Goal: Go to known website: Go to known website

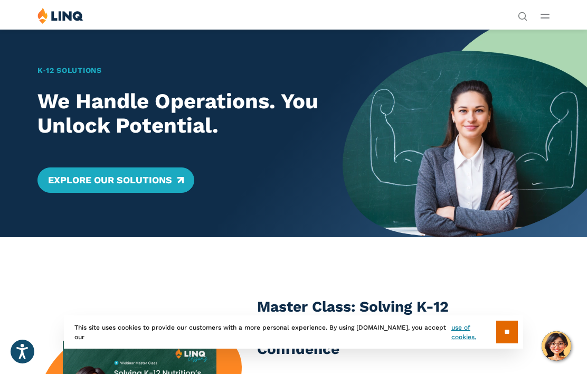
click at [541, 19] on button "Open Main Menu" at bounding box center [545, 16] width 9 height 12
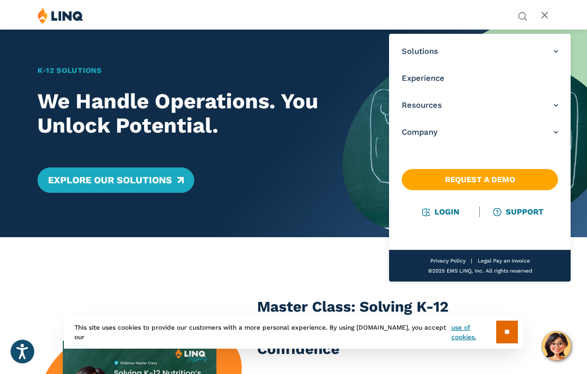
click at [447, 213] on link "Login" at bounding box center [440, 212] width 36 height 10
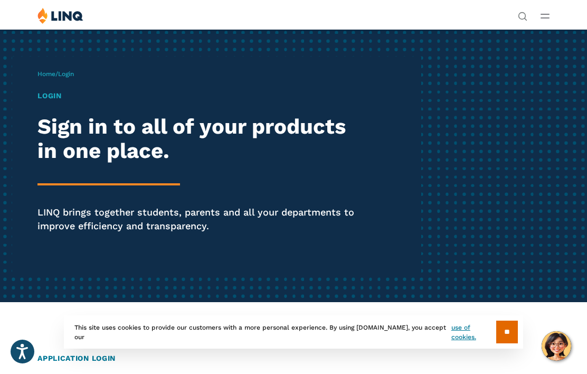
click at [507, 325] on input "**" at bounding box center [507, 331] width 22 height 23
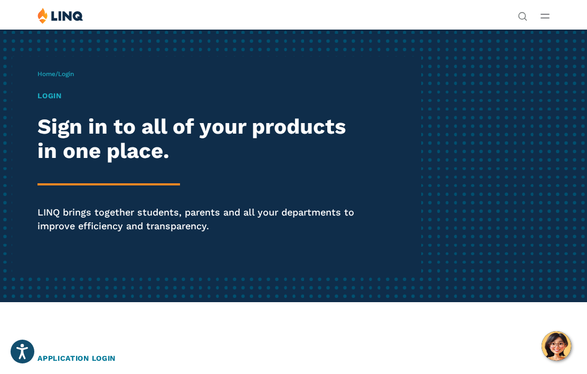
click at [107, 133] on h2 "Sign in to all of your products in one place." at bounding box center [198, 139] width 323 height 49
click at [58, 94] on h1 "Login" at bounding box center [198, 95] width 323 height 11
click at [177, 213] on p "LINQ brings together students, parents and all your departments to improve effi…" at bounding box center [198, 218] width 323 height 27
click at [51, 94] on h1 "Login" at bounding box center [198, 95] width 323 height 11
click at [47, 92] on h1 "Login" at bounding box center [198, 95] width 323 height 11
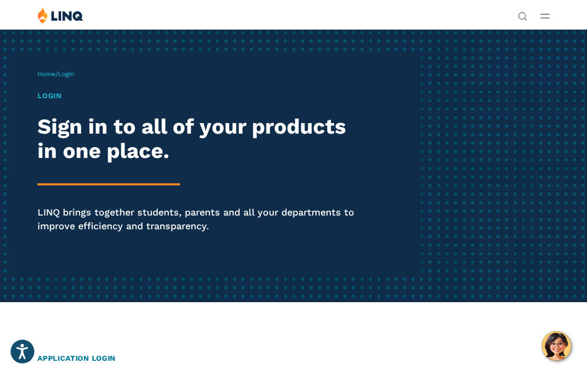
click at [545, 20] on button "Open Main Menu" at bounding box center [545, 16] width 9 height 12
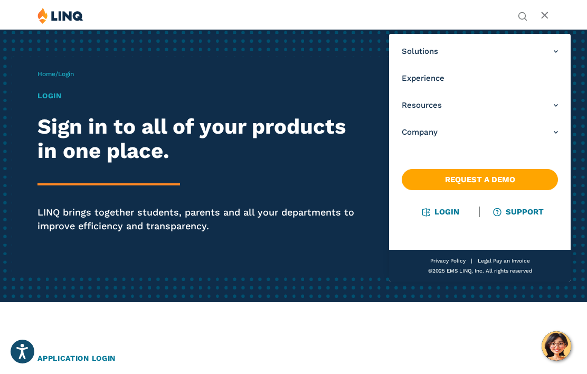
click at [446, 212] on link "Login" at bounding box center [440, 212] width 36 height 10
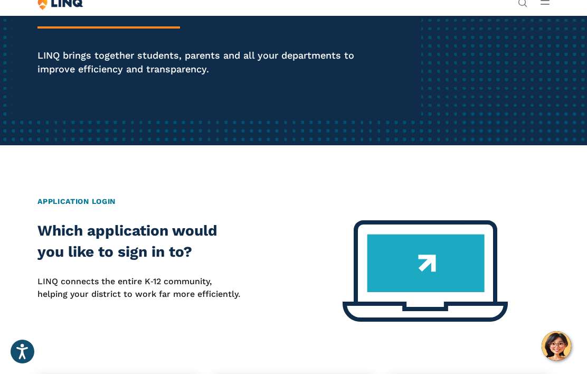
scroll to position [160, 0]
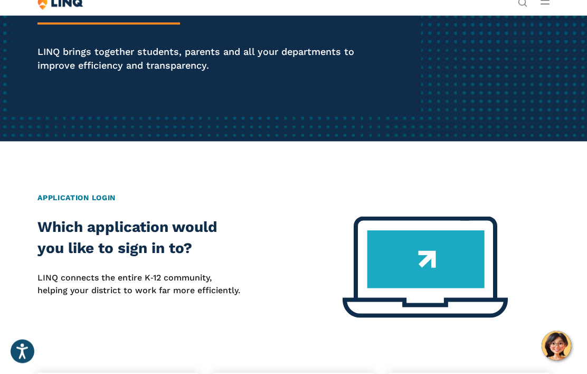
click at [56, 250] on h2 "Which application would you like to sign in to?" at bounding box center [139, 237] width 204 height 42
click at [61, 234] on h2 "Which application would you like to sign in to?" at bounding box center [139, 237] width 204 height 42
click at [446, 267] on img at bounding box center [425, 266] width 165 height 101
click at [444, 272] on img at bounding box center [425, 266] width 165 height 101
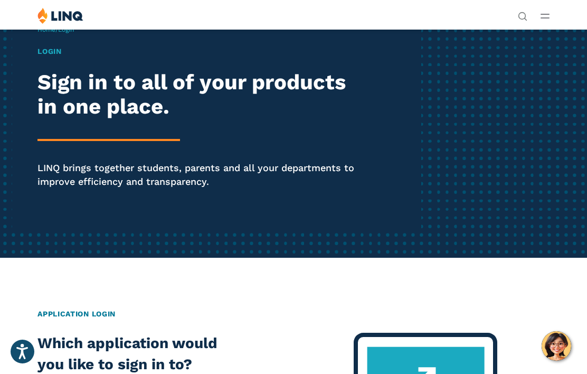
scroll to position [0, 0]
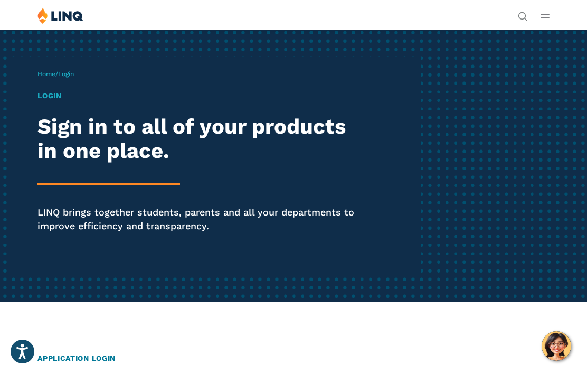
click at [538, 22] on div "Solutions Nutrition Overview NEW School Nutrition Suite School Nutrition State …" at bounding box center [293, 17] width 587 height 20
click at [546, 20] on button "Open Main Menu" at bounding box center [545, 16] width 9 height 12
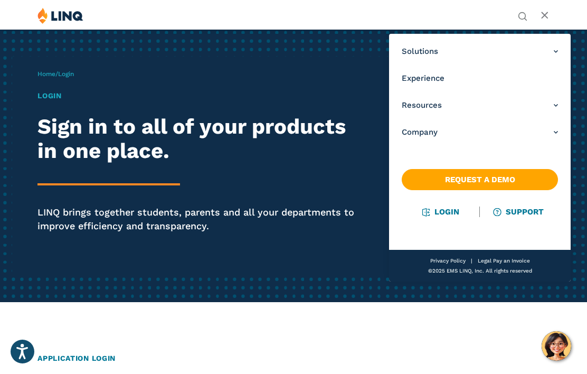
click at [447, 211] on link "Login" at bounding box center [440, 212] width 36 height 10
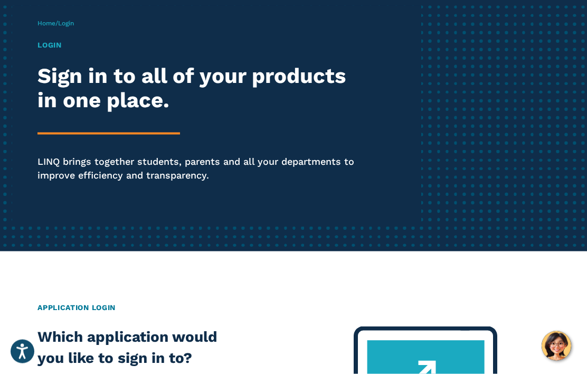
scroll to position [49, 0]
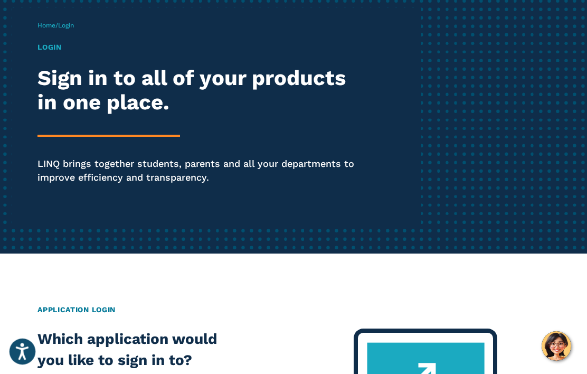
click at [20, 360] on icon "Open accessiBe: accessibility options, statement and help" at bounding box center [22, 351] width 13 height 17
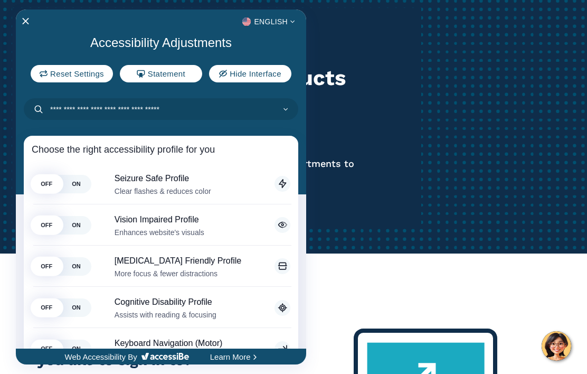
click at [505, 311] on div at bounding box center [293, 187] width 587 height 374
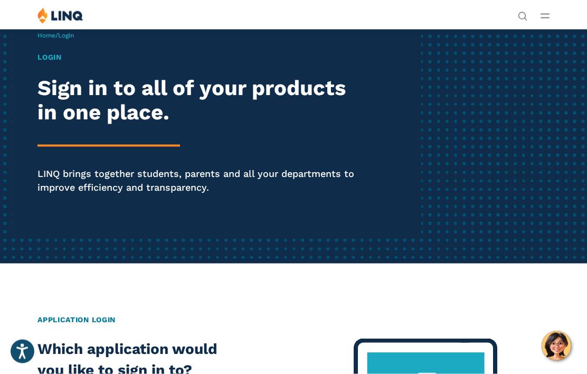
scroll to position [0, 0]
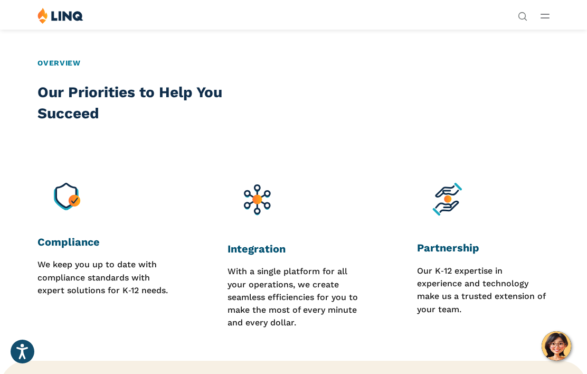
scroll to position [760, 0]
